Goal: Transaction & Acquisition: Purchase product/service

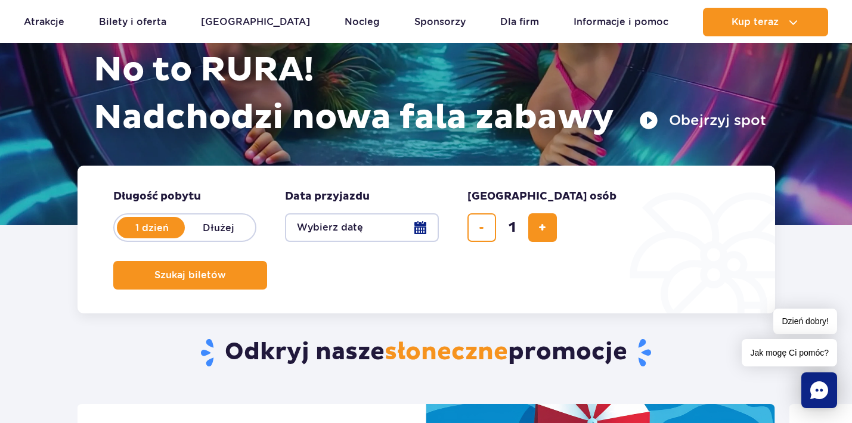
scroll to position [153, 0]
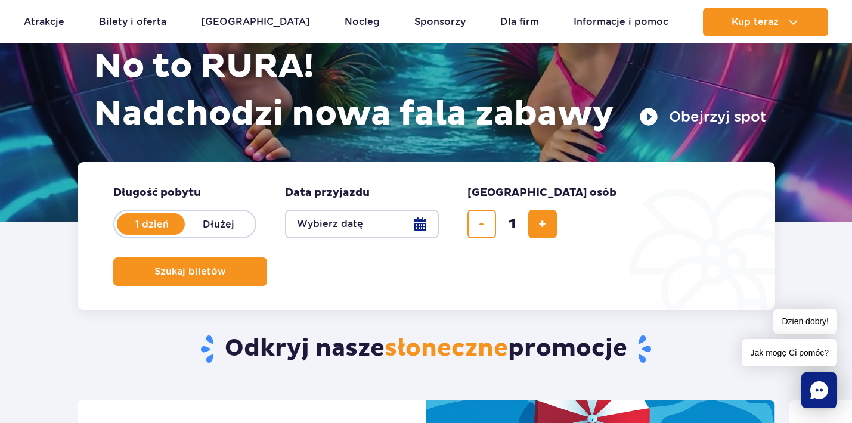
click at [428, 222] on button "Wybierz datę" at bounding box center [362, 224] width 154 height 29
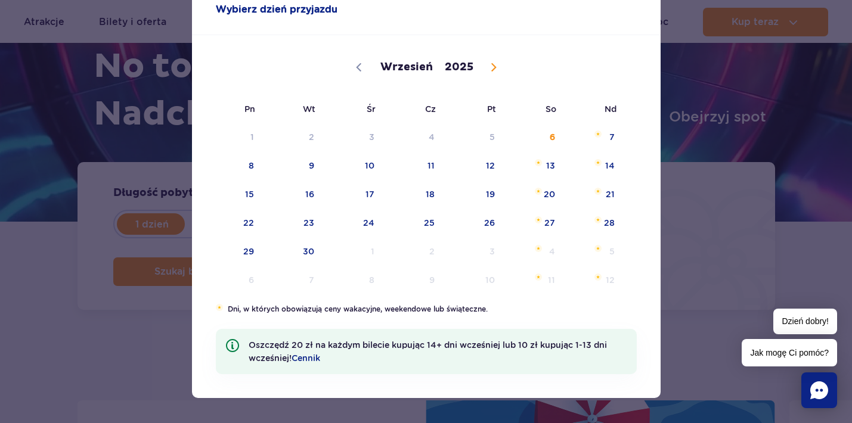
scroll to position [71, 0]
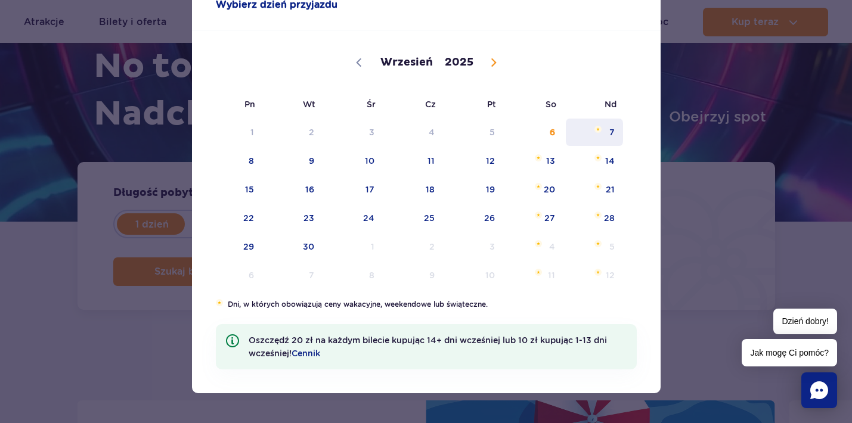
click at [612, 134] on span "7" at bounding box center [594, 132] width 60 height 27
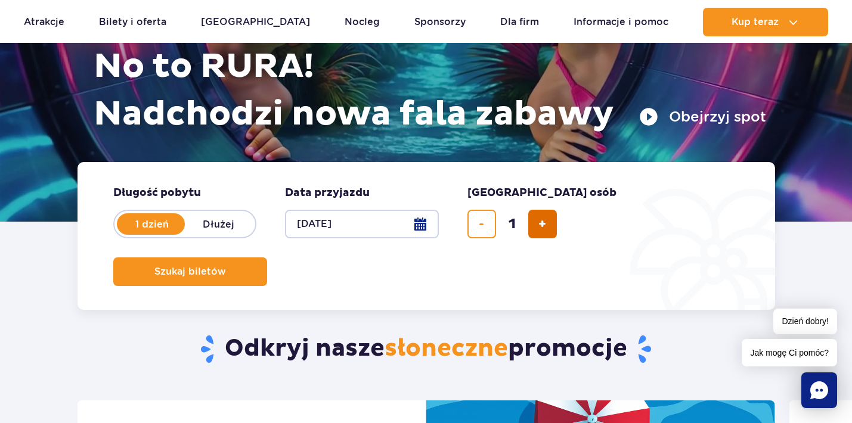
click at [538, 224] on span "dodaj bilet" at bounding box center [542, 224] width 8 height 0
type input "2"
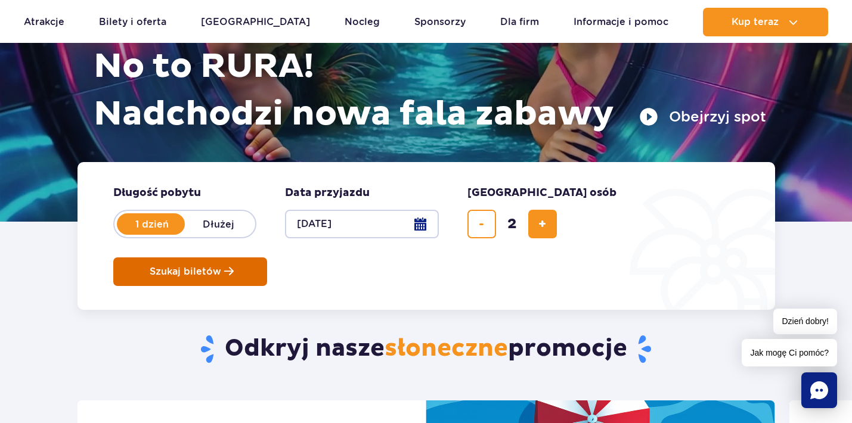
click at [267, 257] on button "Szukaj biletów" at bounding box center [190, 271] width 154 height 29
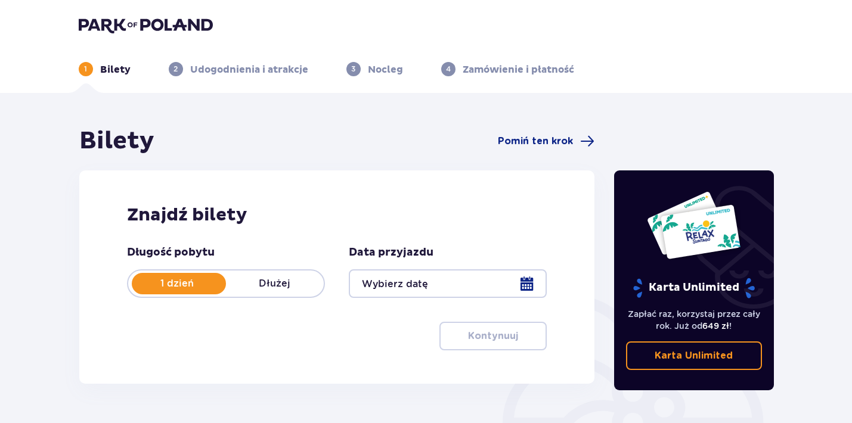
type input "[DATE]"
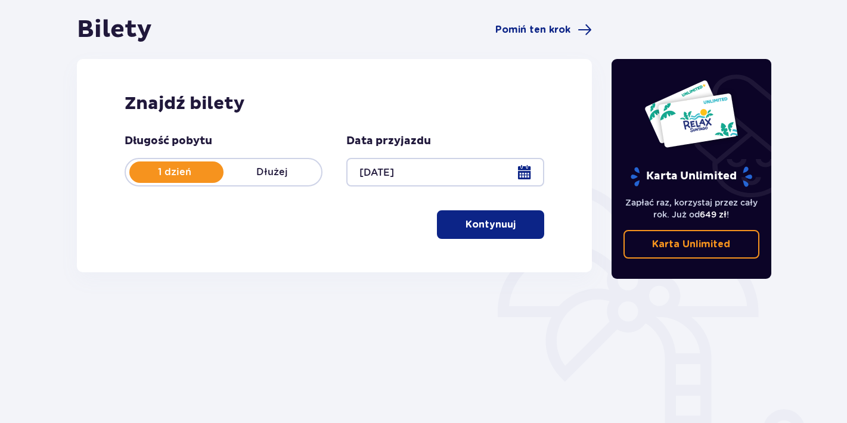
scroll to position [99, 0]
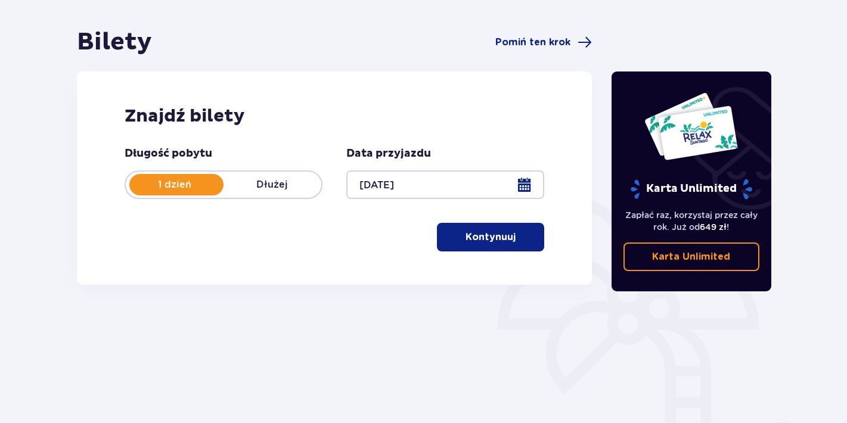
click at [478, 239] on p "Kontynuuj" at bounding box center [490, 237] width 50 height 13
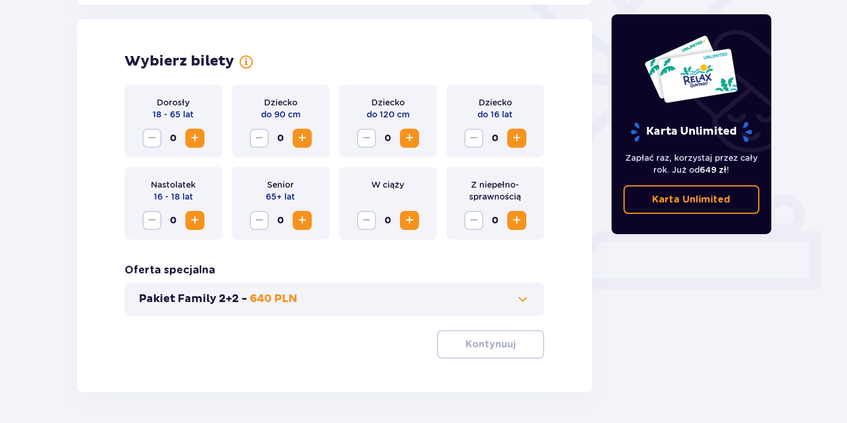
scroll to position [331, 0]
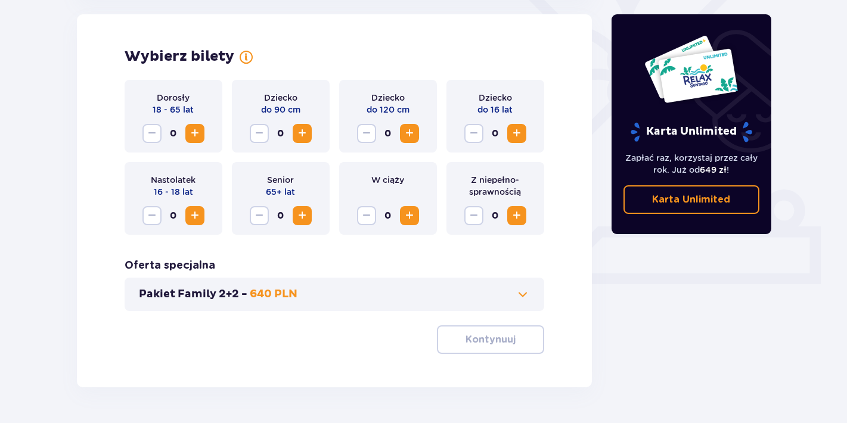
click at [192, 134] on span "Increase" at bounding box center [195, 133] width 14 height 14
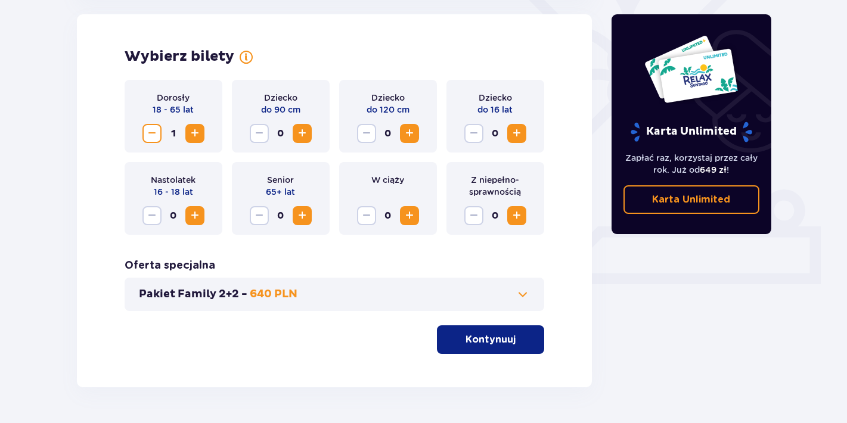
click at [519, 133] on span "Increase" at bounding box center [517, 133] width 14 height 14
click at [487, 339] on p "Kontynuuj" at bounding box center [490, 339] width 50 height 13
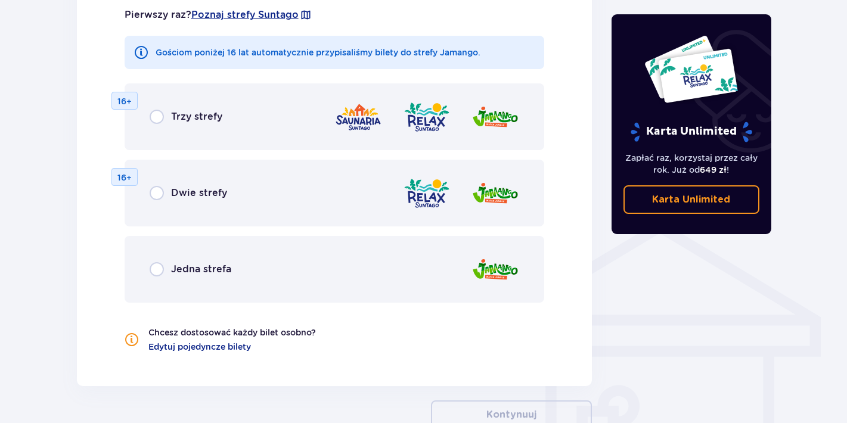
scroll to position [750, 0]
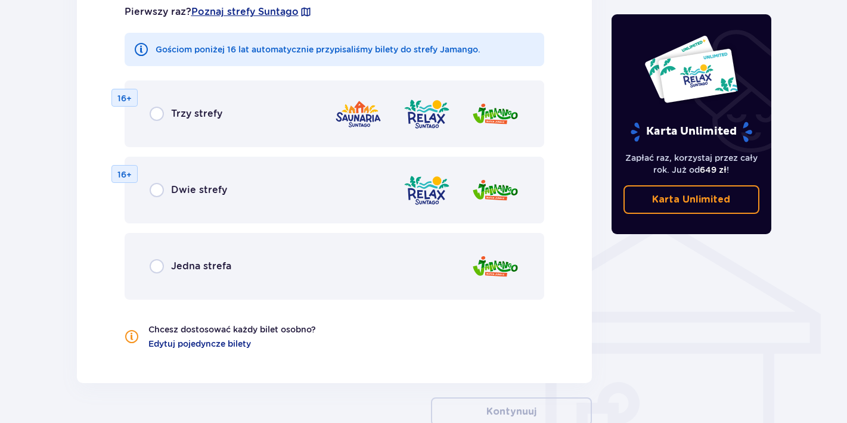
click at [160, 255] on div "Jedna strefa" at bounding box center [335, 266] width 420 height 67
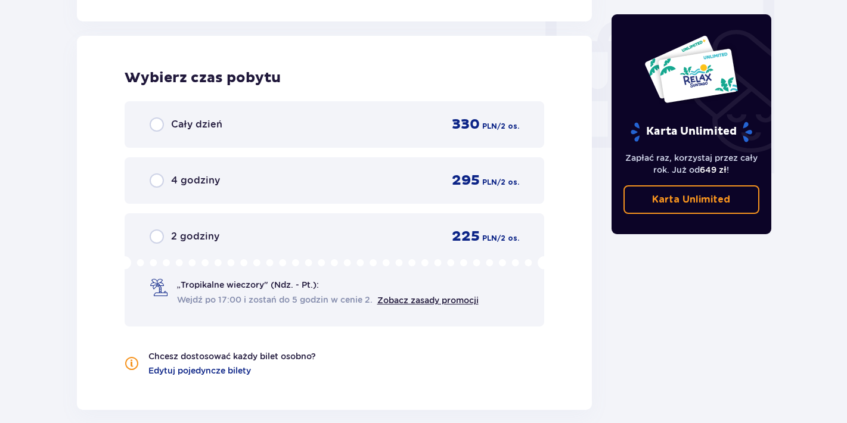
scroll to position [1119, 0]
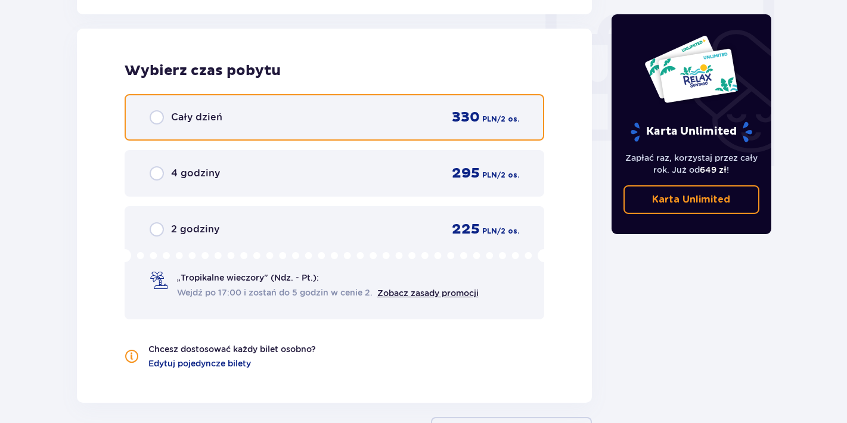
click at [155, 120] on input "radio" at bounding box center [157, 117] width 14 height 14
radio input "true"
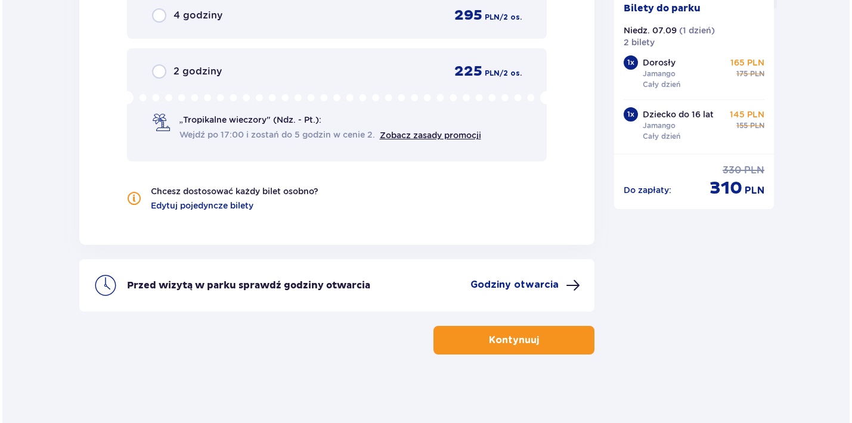
scroll to position [1280, 0]
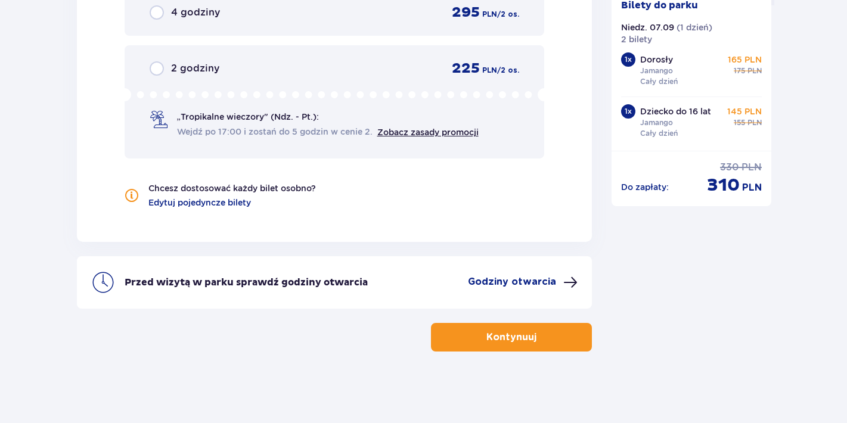
click at [543, 281] on p "Godziny otwarcia" at bounding box center [512, 281] width 88 height 13
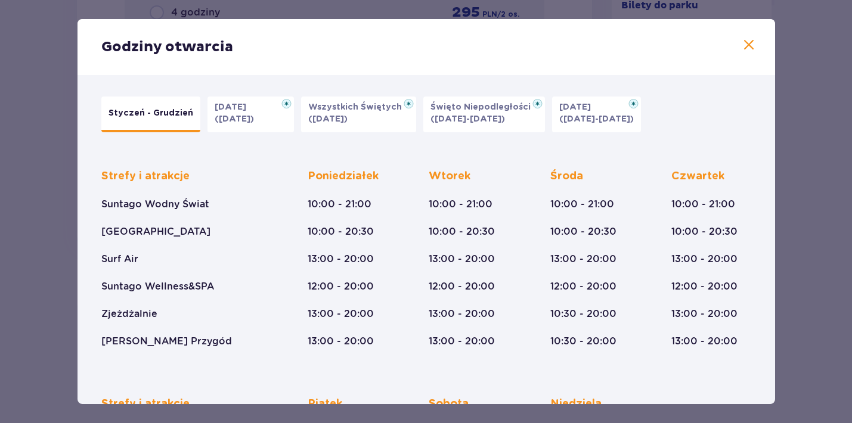
click at [746, 46] on span at bounding box center [748, 45] width 14 height 14
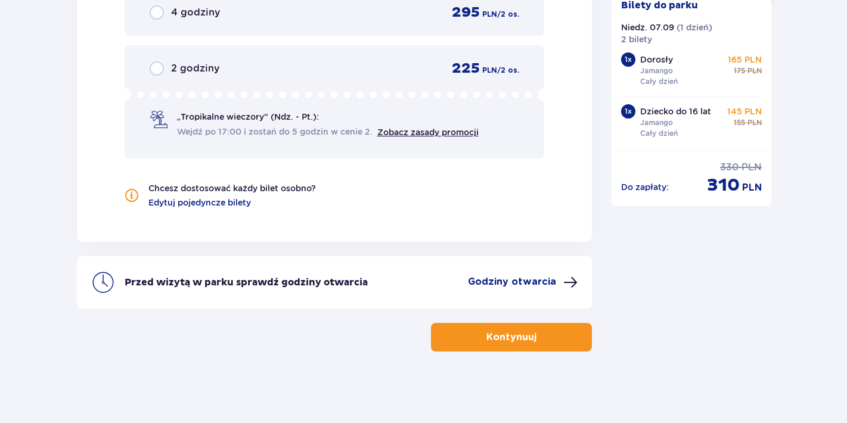
click at [510, 334] on p "Kontynuuj" at bounding box center [511, 337] width 50 height 13
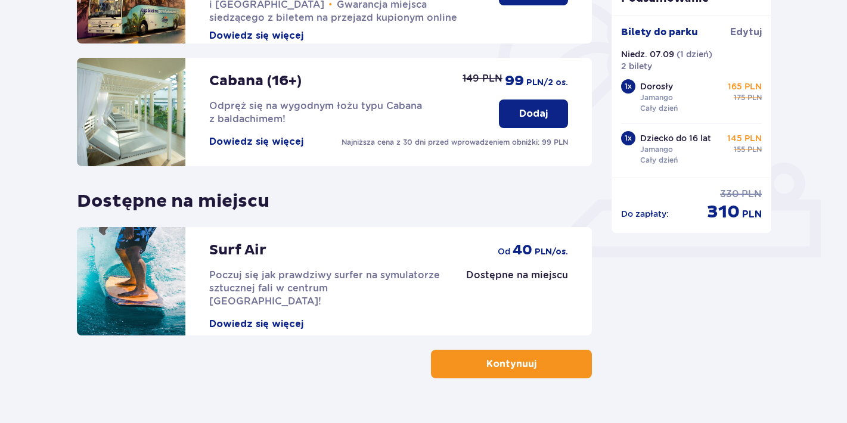
scroll to position [385, 0]
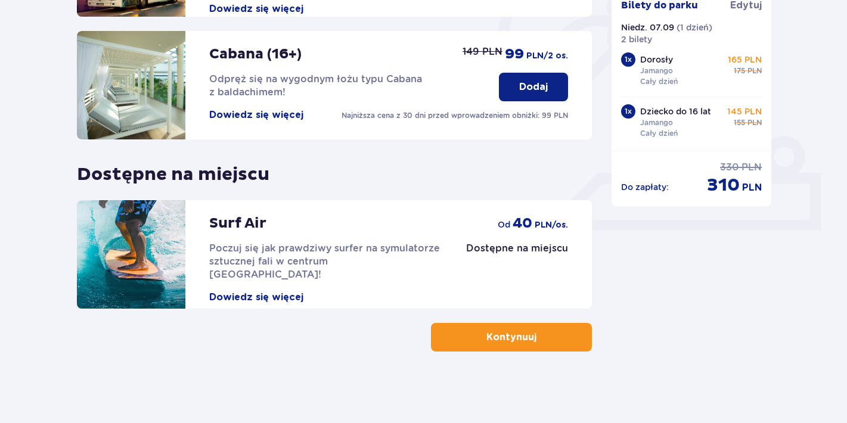
click at [517, 338] on p "Kontynuuj" at bounding box center [511, 337] width 50 height 13
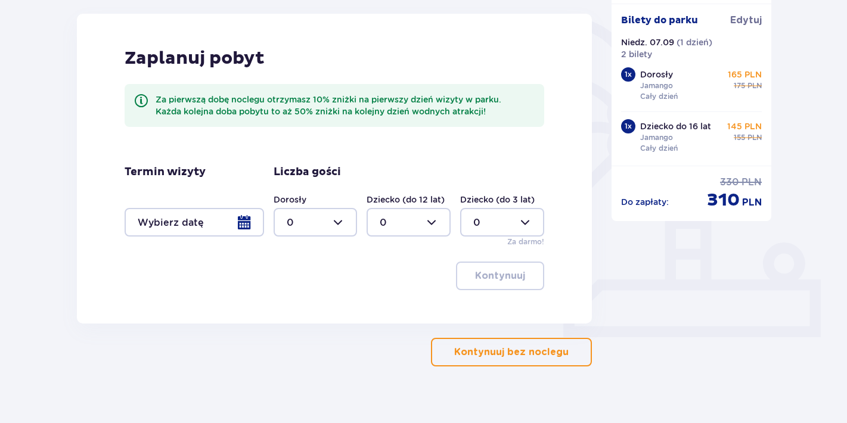
scroll to position [293, 0]
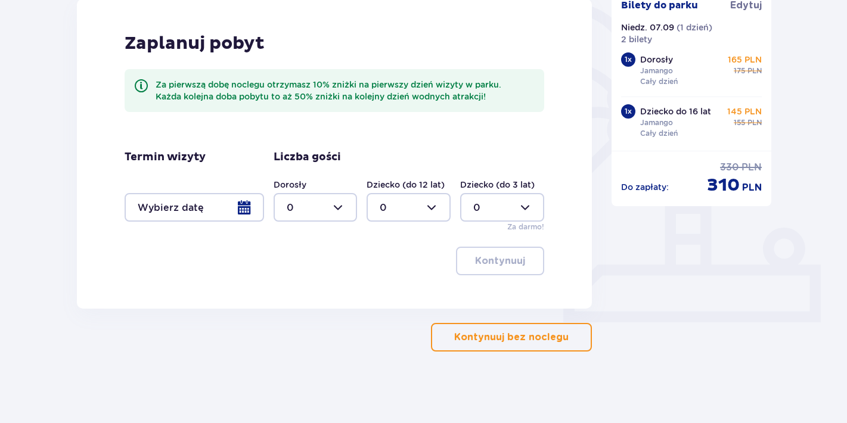
click at [517, 338] on p "Kontynuuj bez noclegu" at bounding box center [511, 337] width 114 height 13
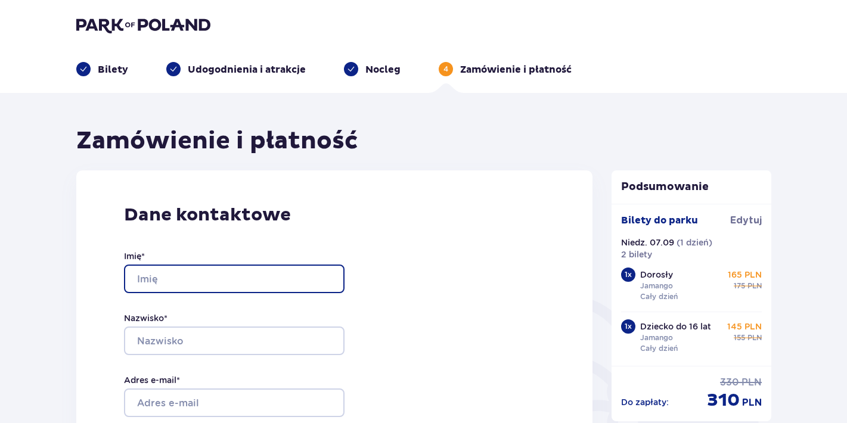
click at [193, 277] on input "Imię *" at bounding box center [234, 279] width 221 height 29
type input "MAREK"
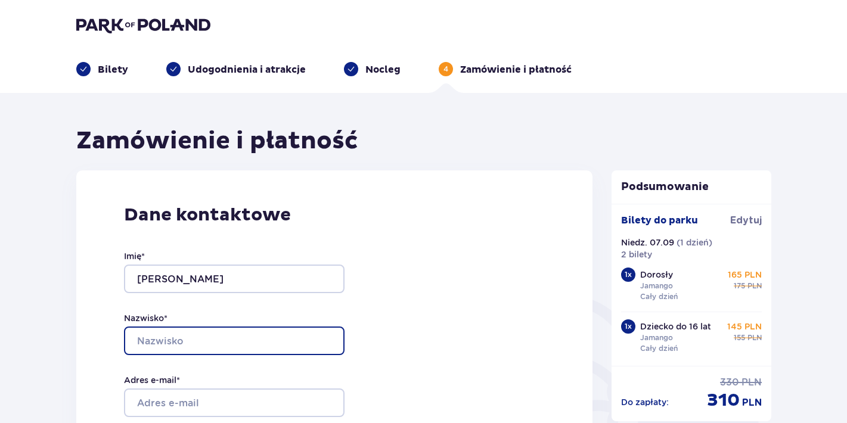
type input "Konieczny"
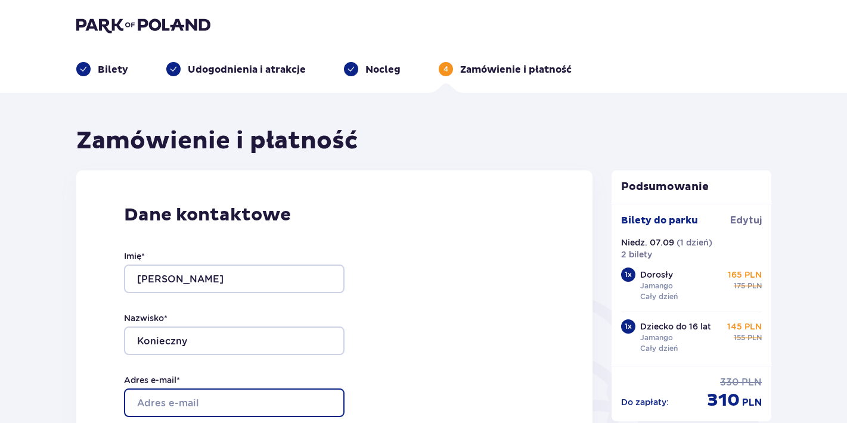
type input "mk@komed-ck.pl"
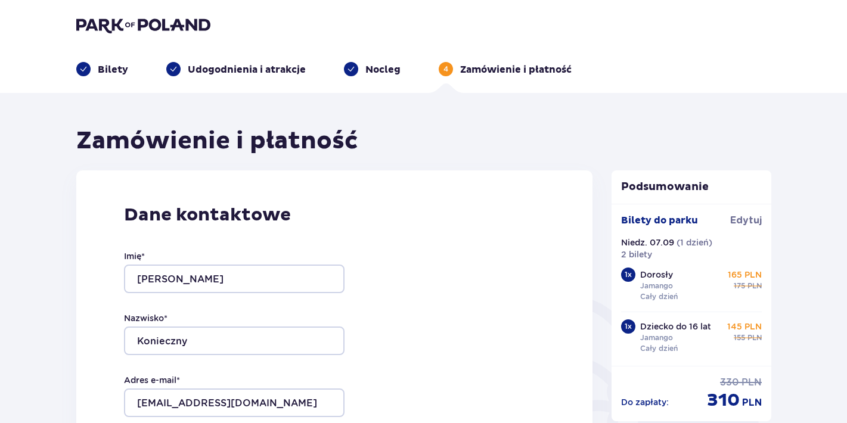
type input "mk@komed-ck.pl"
type input "660531545"
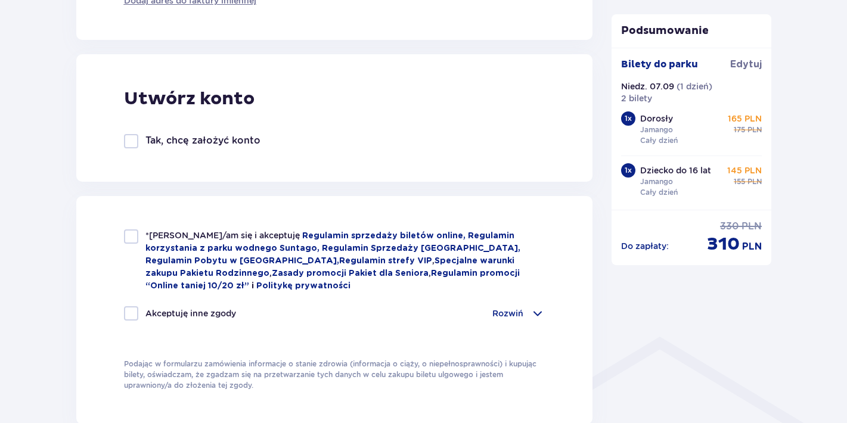
scroll to position [635, 0]
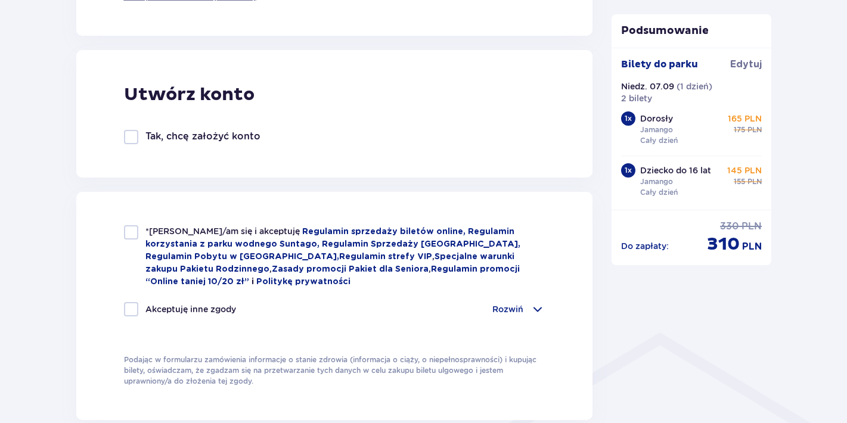
click at [136, 226] on div at bounding box center [131, 232] width 14 height 14
checkbox input "true"
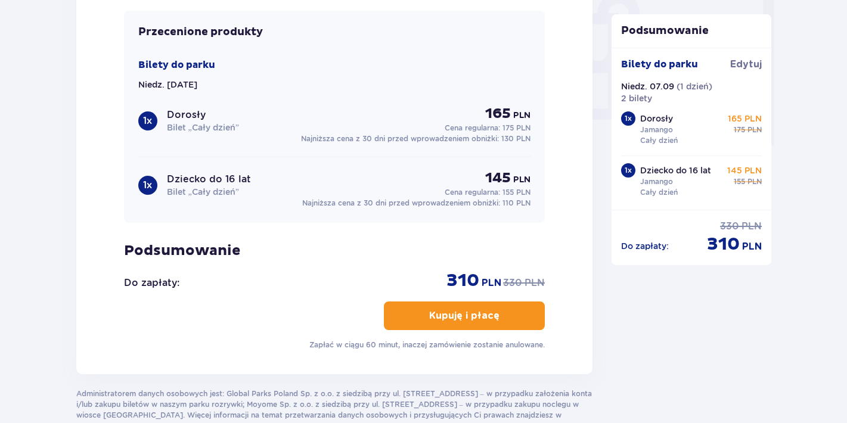
scroll to position [1143, 0]
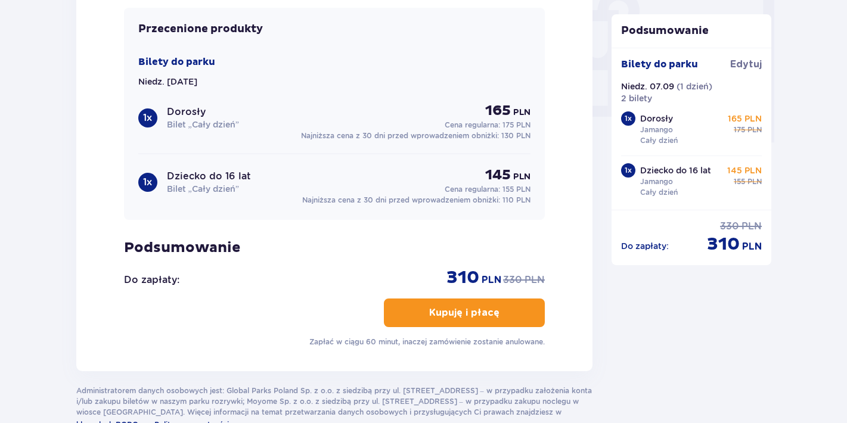
click at [465, 314] on p "Kupuję i płacę" at bounding box center [464, 312] width 70 height 13
